Goal: Task Accomplishment & Management: Use online tool/utility

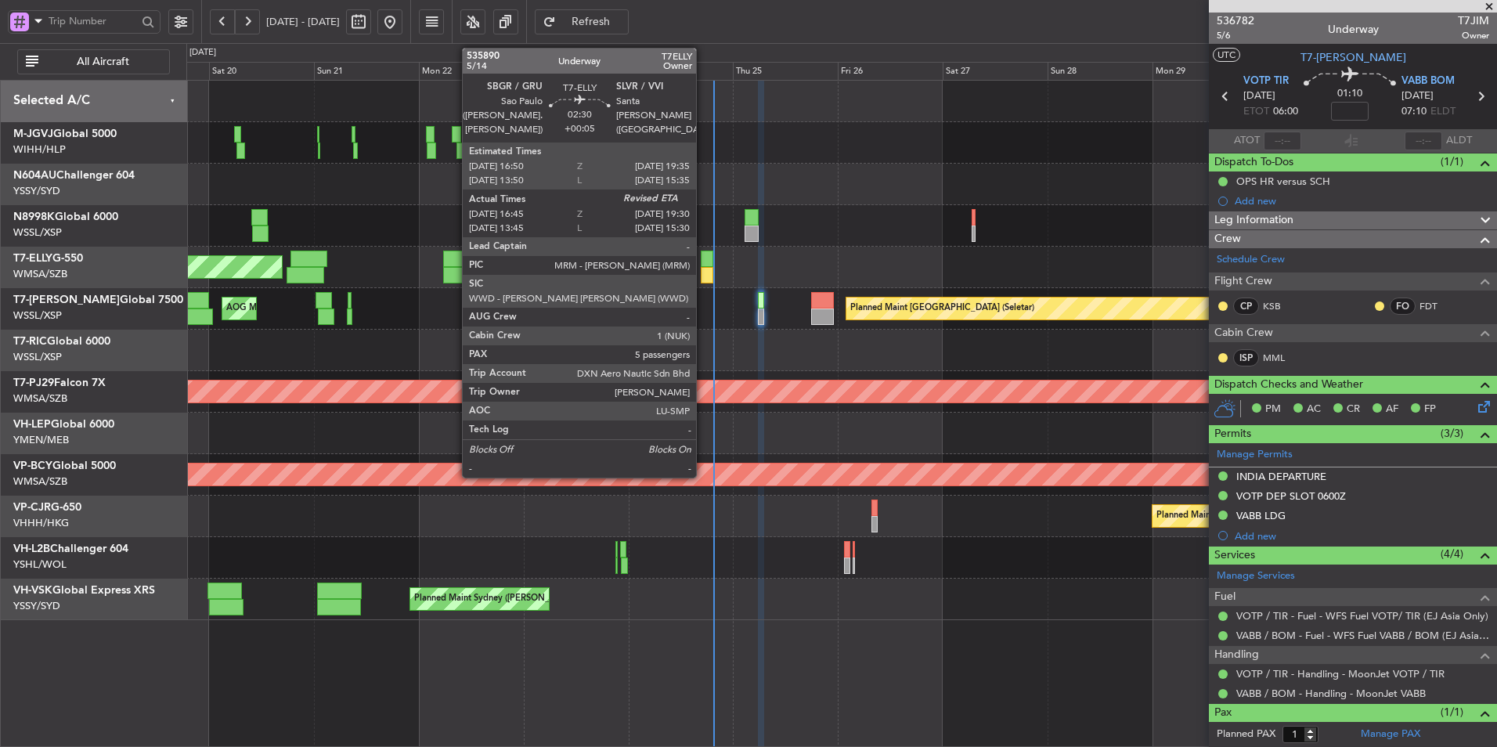
scroll to position [35, 0]
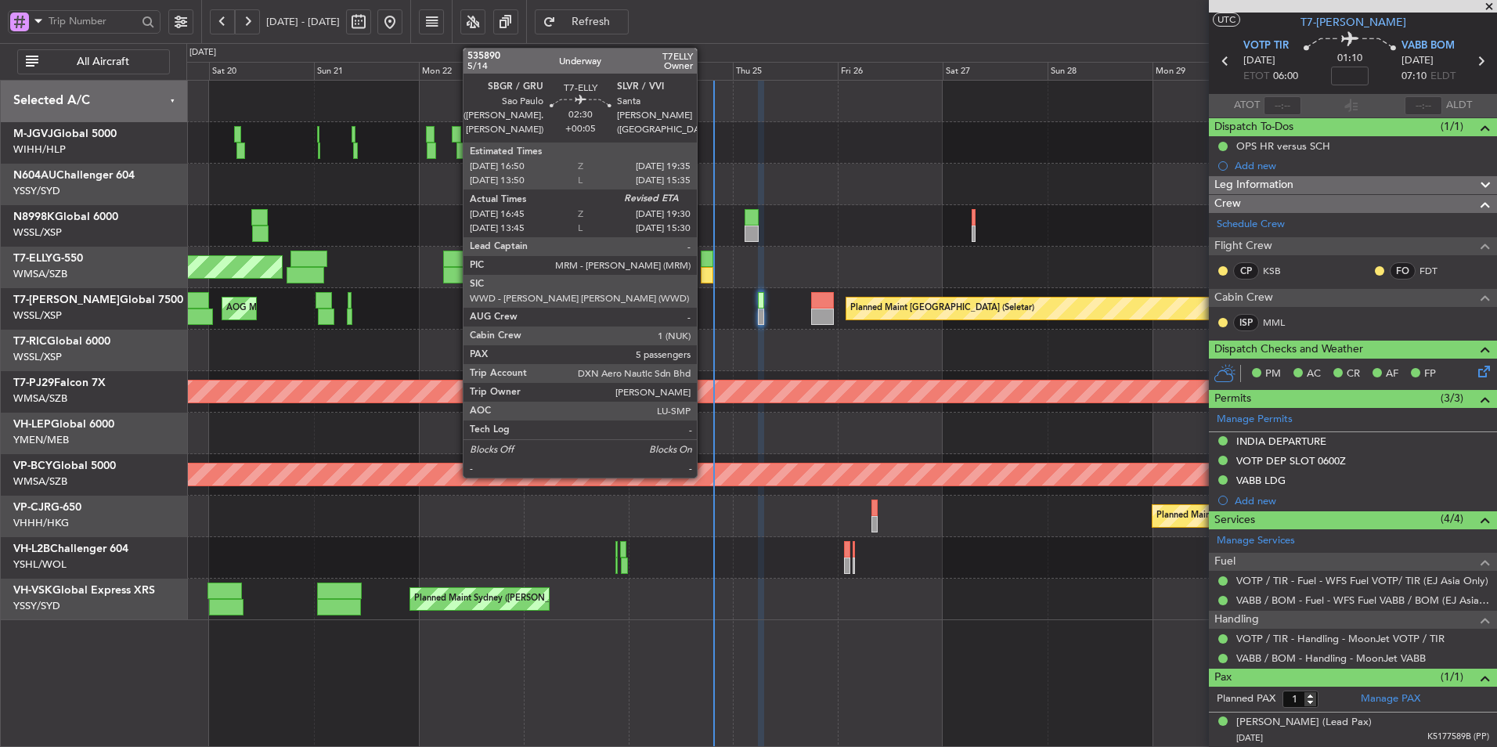
click at [704, 260] on div at bounding box center [707, 259] width 13 height 16
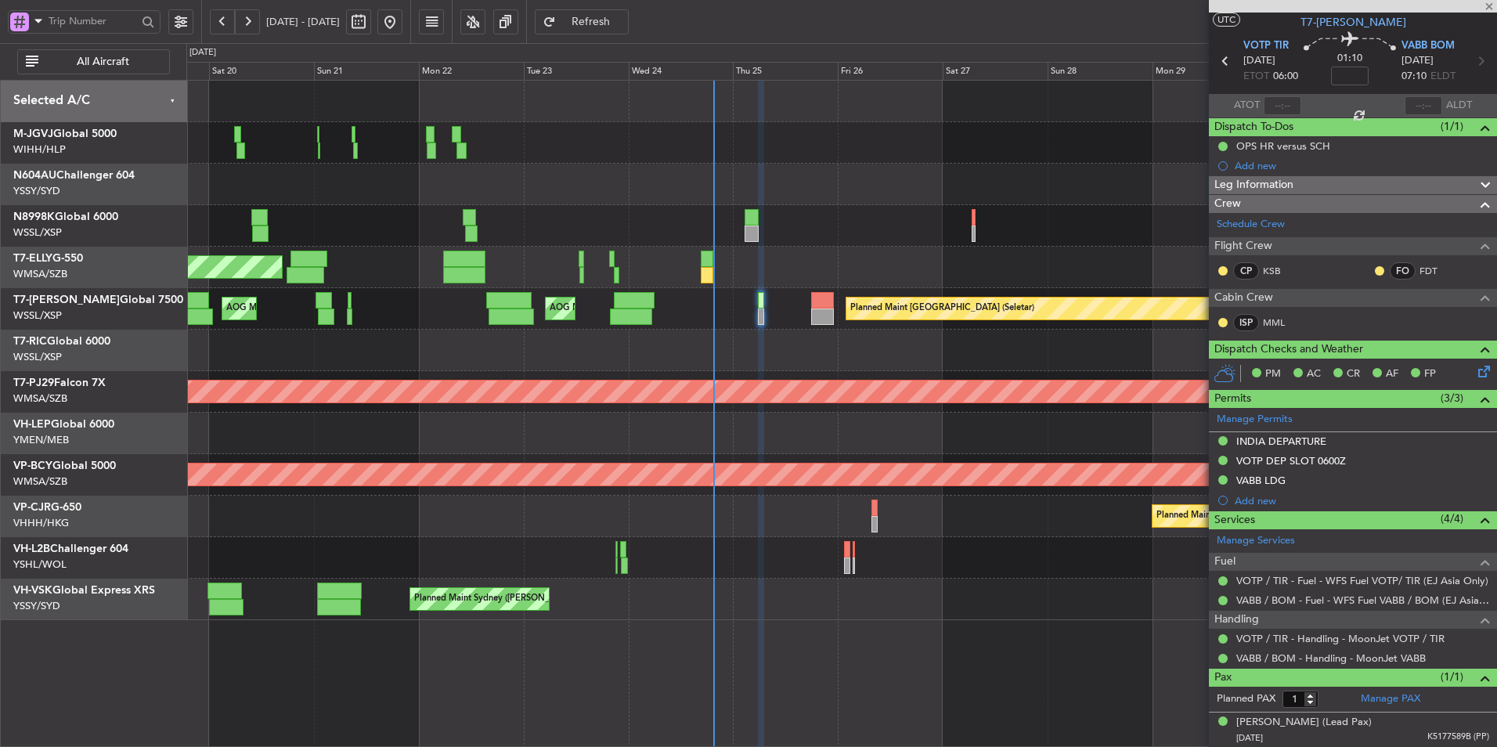
type input "+00:05"
type input "16:55"
type input "5"
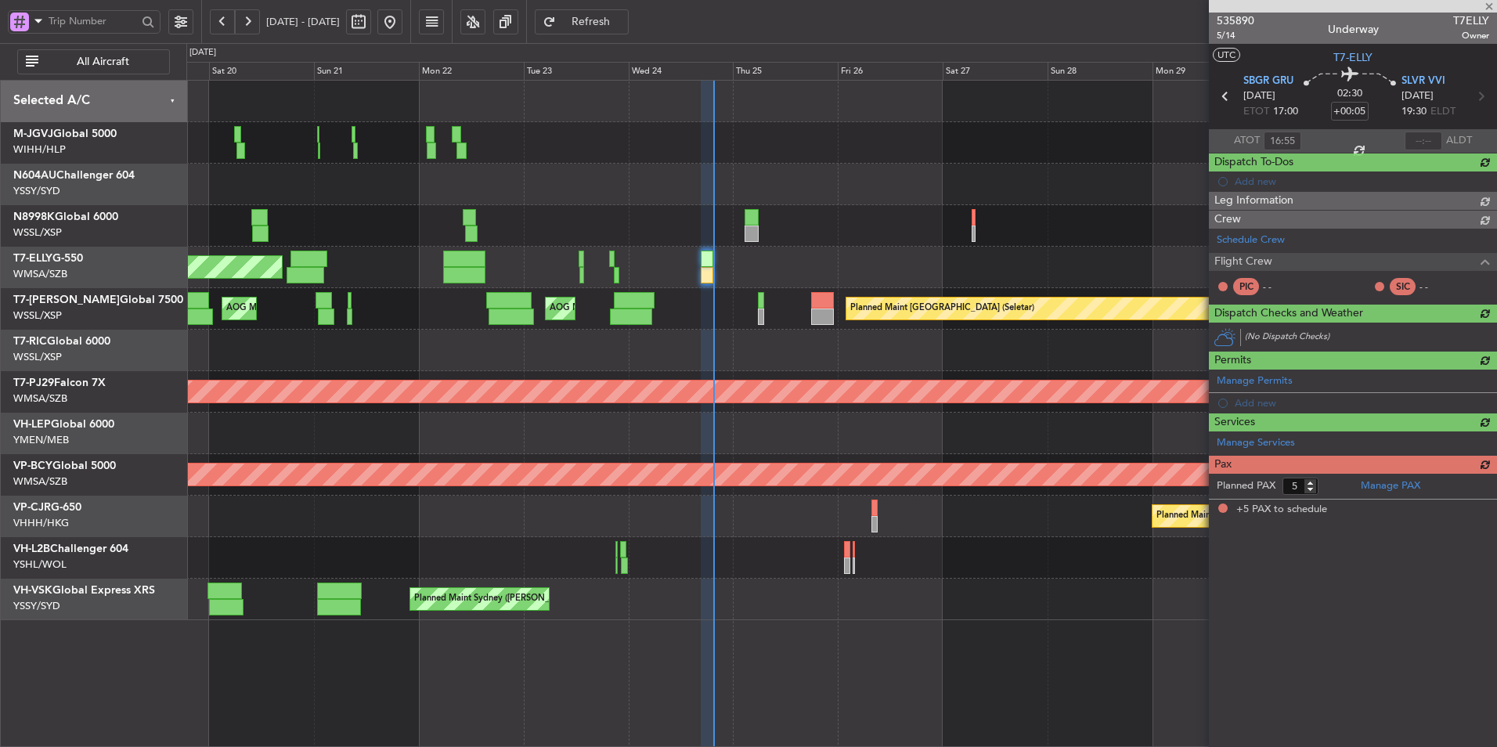
scroll to position [0, 0]
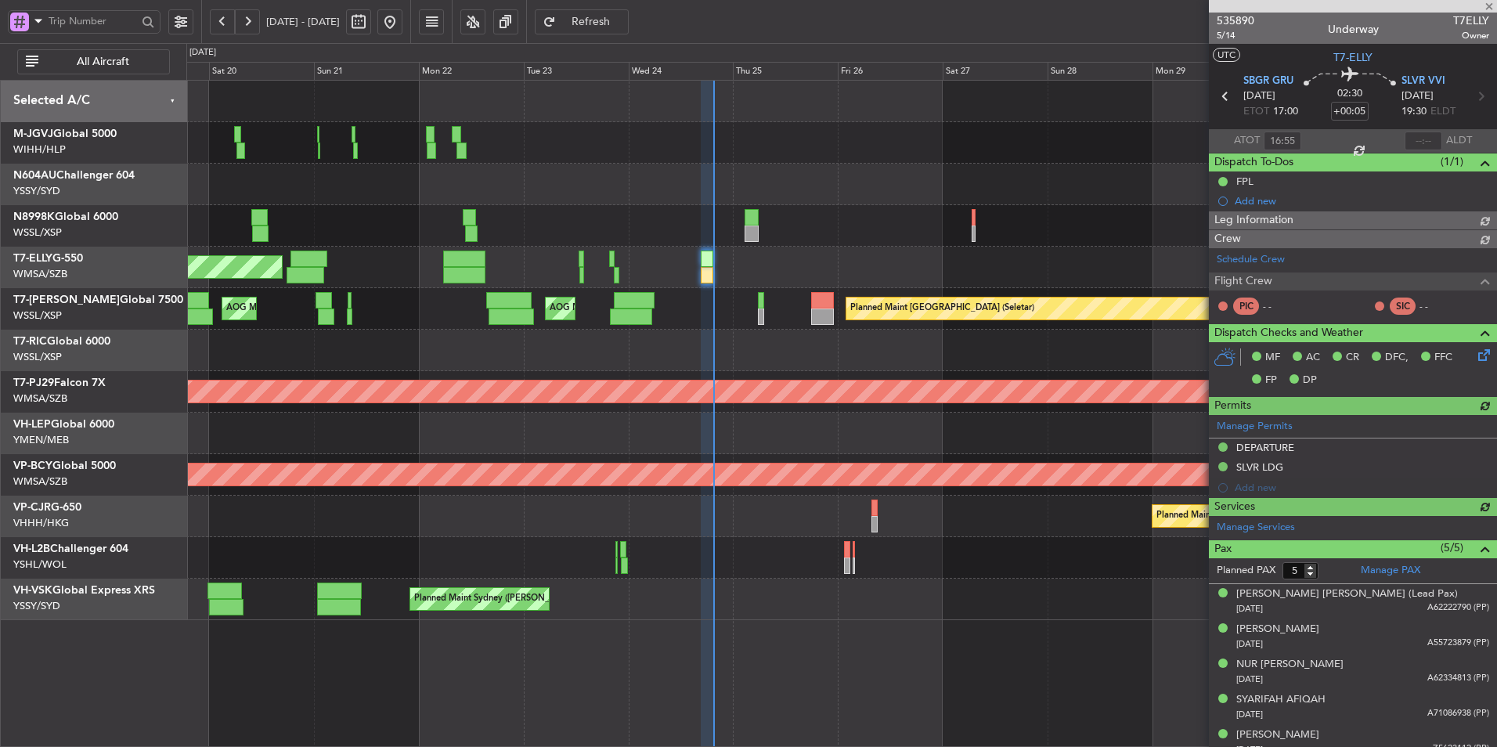
type input "[PERSON_NAME] (KYA)"
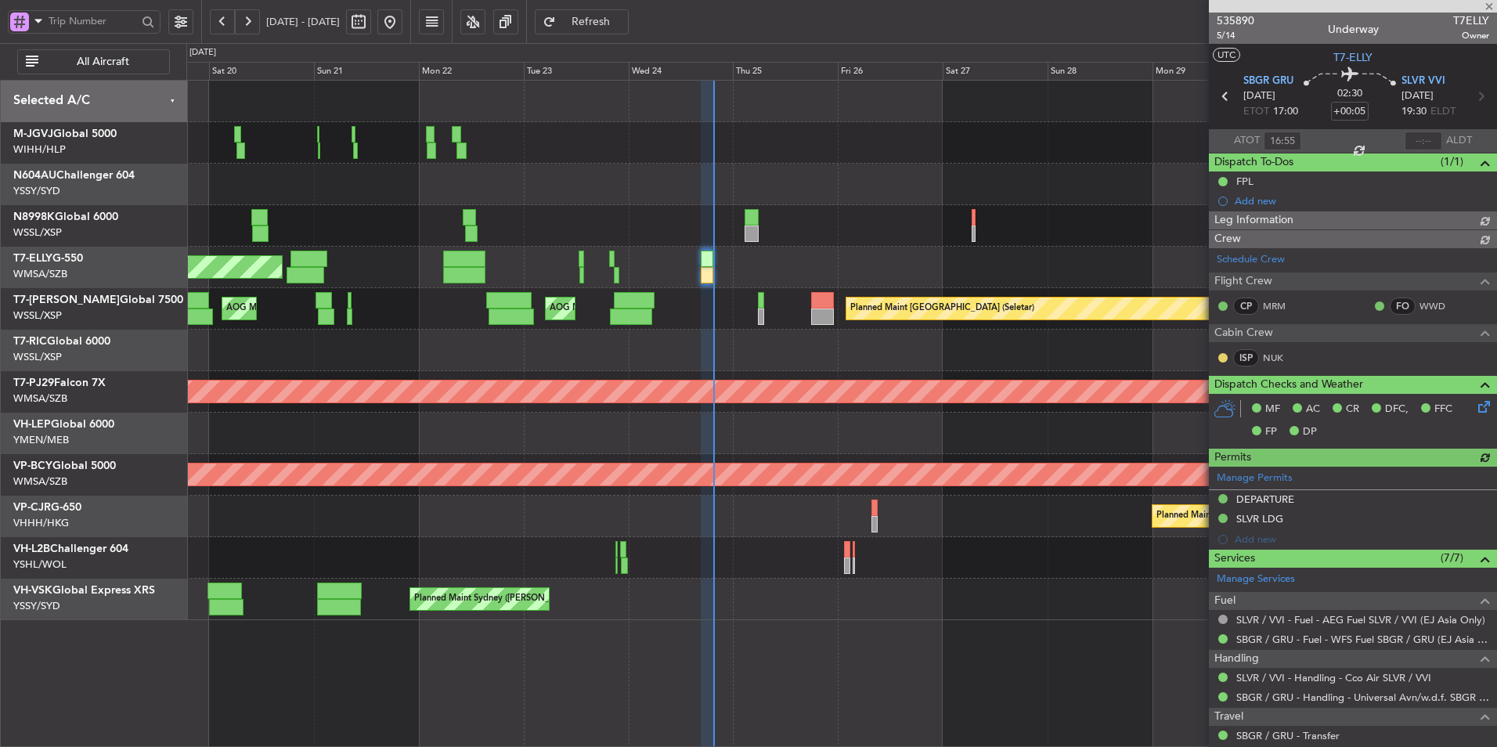
type input "[PERSON_NAME] (KYA)"
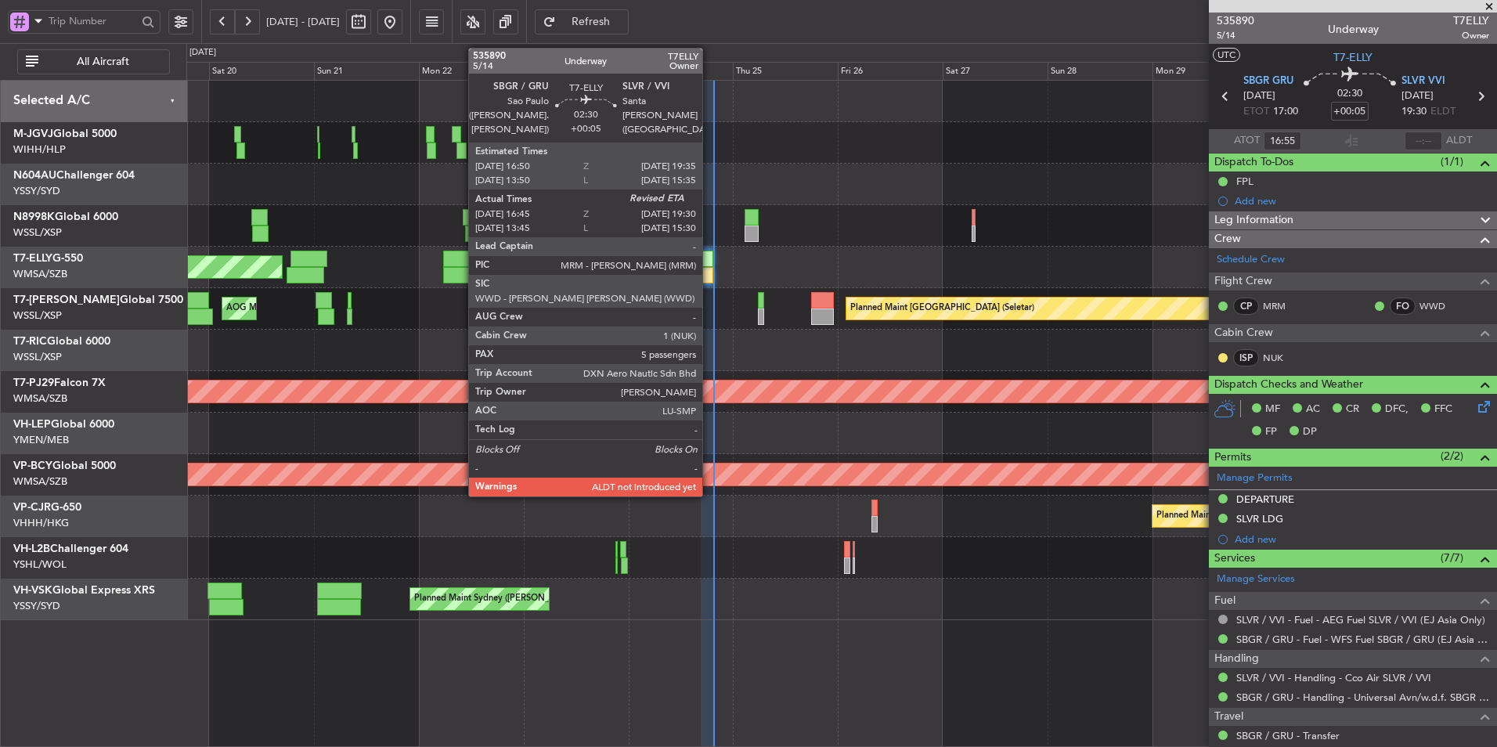
click at [709, 265] on div at bounding box center [707, 259] width 13 height 16
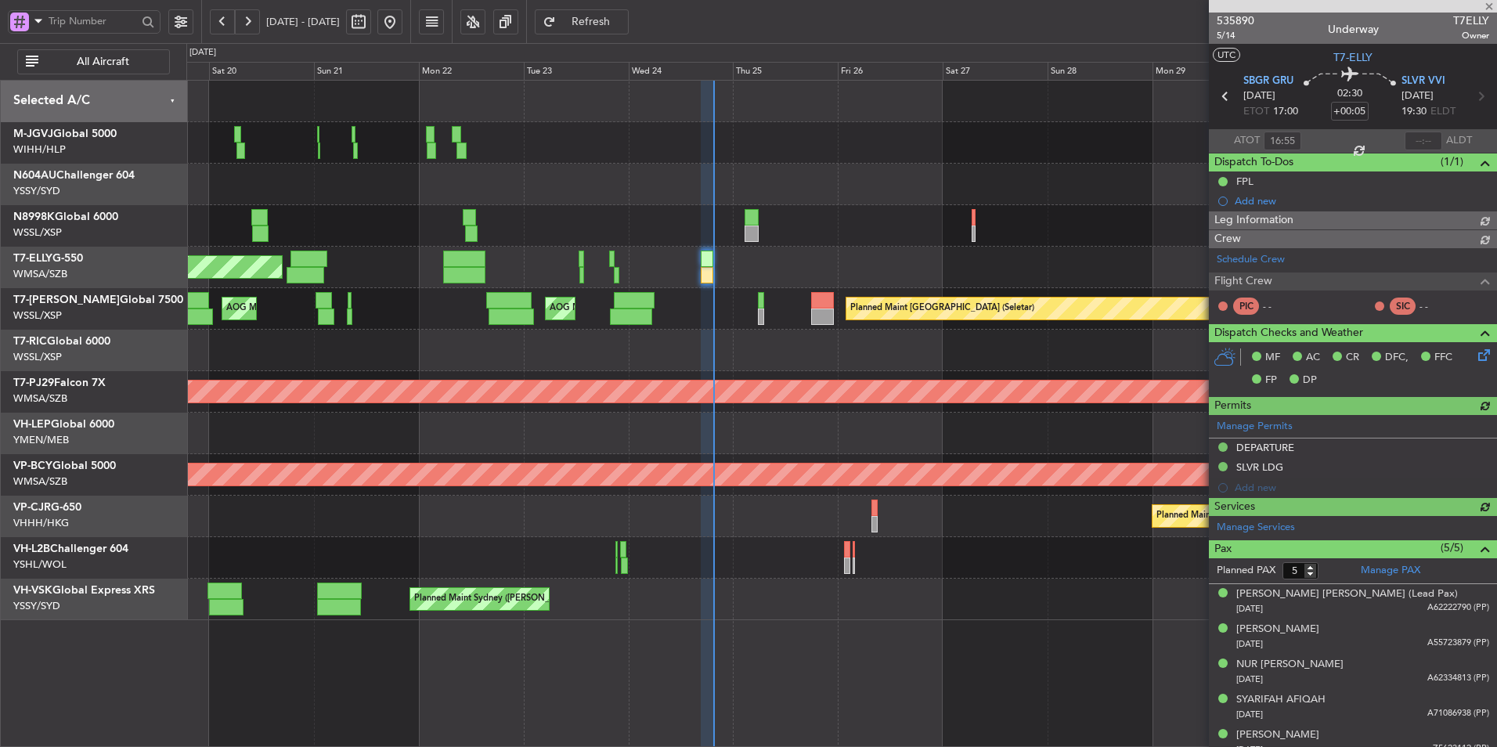
type input "[PERSON_NAME] (KYA)"
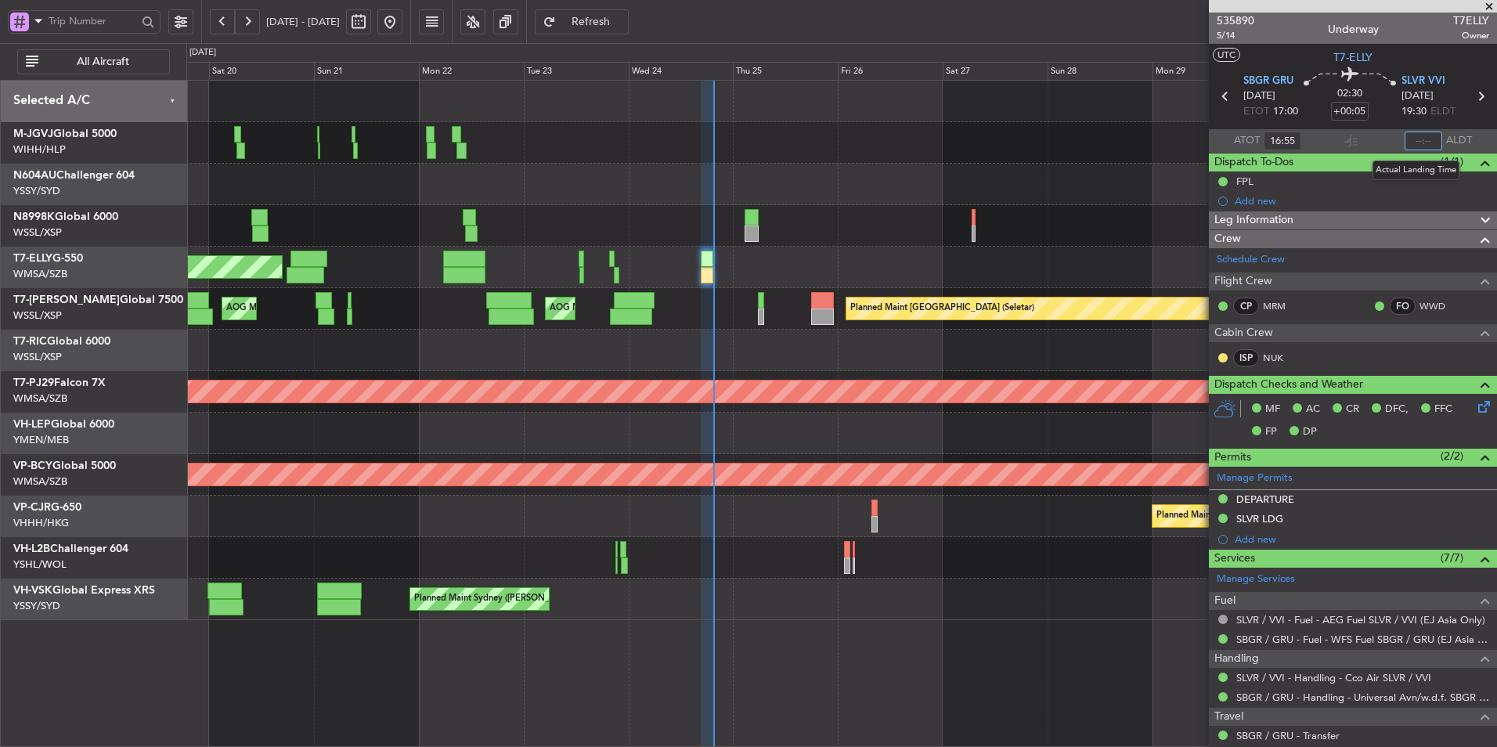
click at [1415, 146] on input "text" at bounding box center [1424, 141] width 38 height 19
type input "19:35"
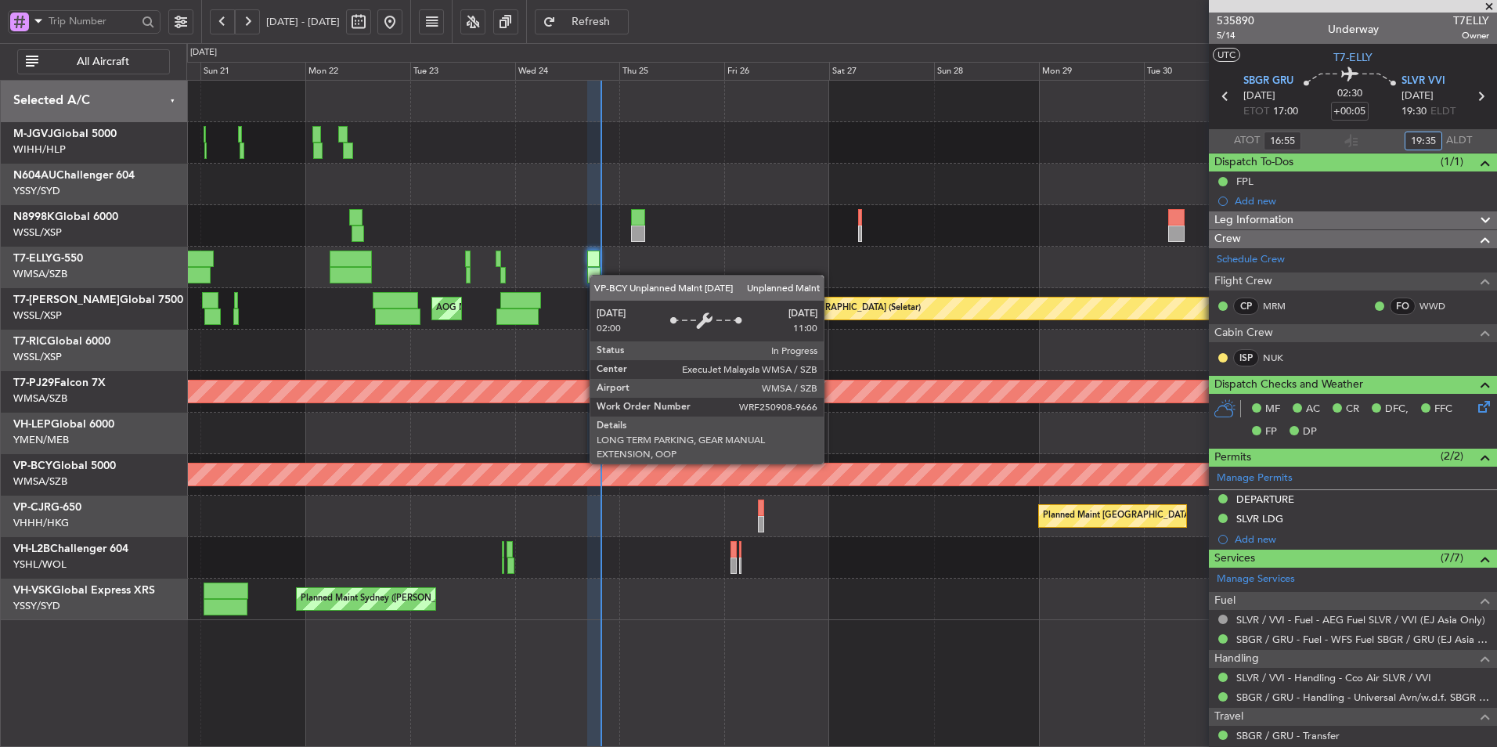
click at [714, 463] on div "Unplanned Maint [GEOGRAPHIC_DATA] (Sultan [PERSON_NAME] [PERSON_NAME] - Subang)" at bounding box center [557, 474] width 3363 height 23
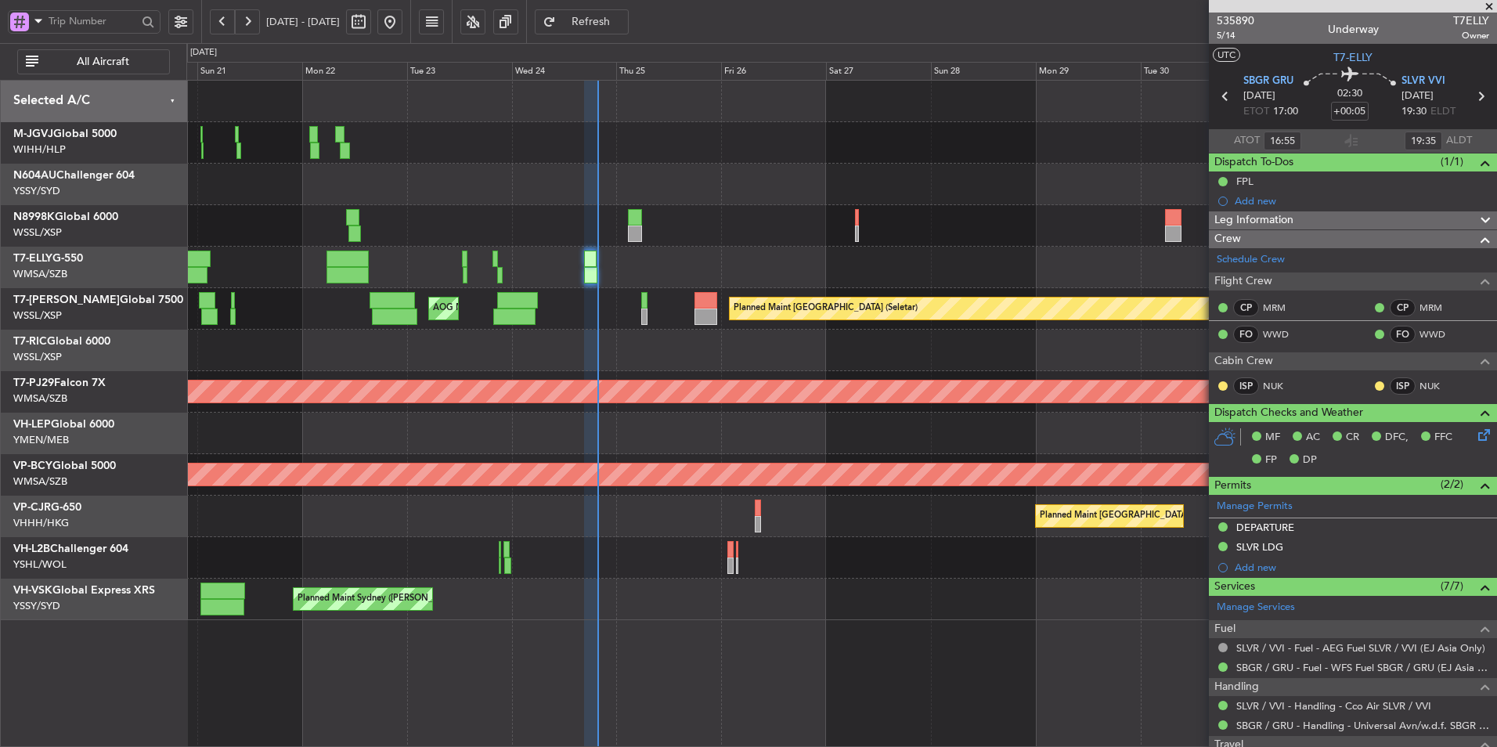
type input "[PERSON_NAME] (KYA)"
